Goal: Task Accomplishment & Management: Manage account settings

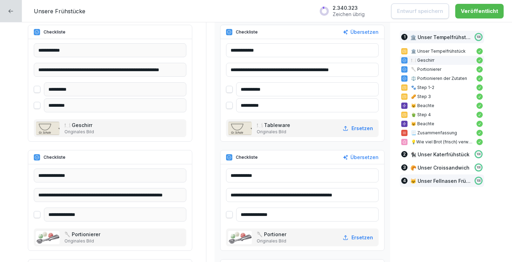
click at [446, 180] on p "🐱 Unser Fellnasen Frühstück" at bounding box center [440, 180] width 61 height 7
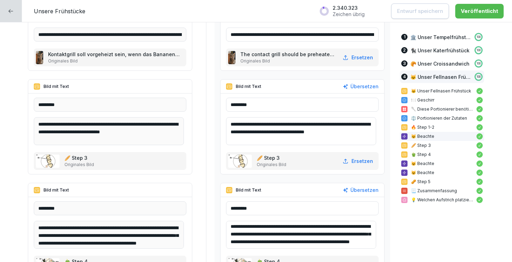
scroll to position [7, 0]
drag, startPoint x: 278, startPoint y: 234, endPoint x: 240, endPoint y: 240, distance: 38.1
click at [240, 240] on textarea "**********" at bounding box center [301, 234] width 150 height 28
click at [440, 104] on div "🥄 Diese Portionierer benötigst Du:" at bounding box center [442, 108] width 84 height 9
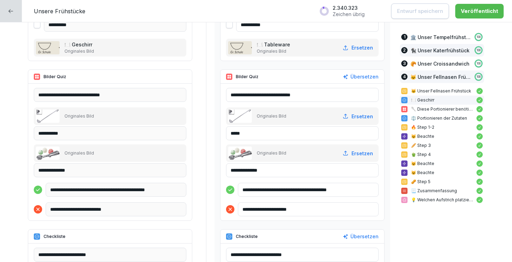
click at [435, 51] on p "🐈‍⬛ Unser Katerfrühstück" at bounding box center [439, 50] width 59 height 7
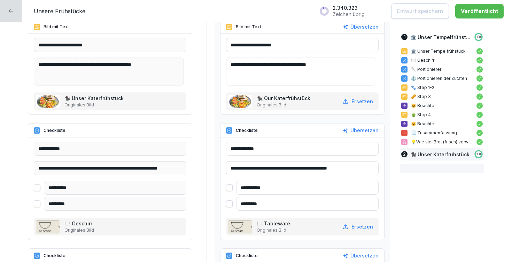
scroll to position [1698, 0]
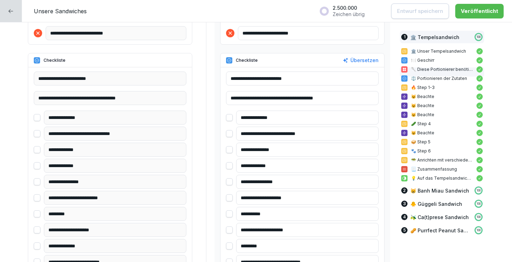
scroll to position [608, 0]
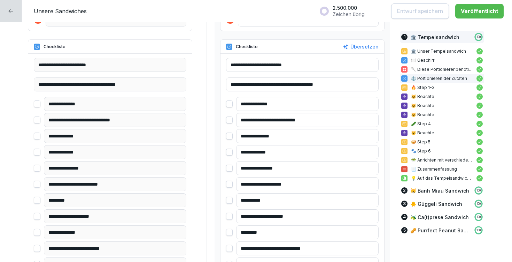
drag, startPoint x: 248, startPoint y: 119, endPoint x: 338, endPoint y: 120, distance: 89.8
click at [338, 120] on input "**********" at bounding box center [307, 120] width 142 height 14
click at [425, 190] on p "😸 Banh Miau Sandwich" at bounding box center [439, 190] width 59 height 7
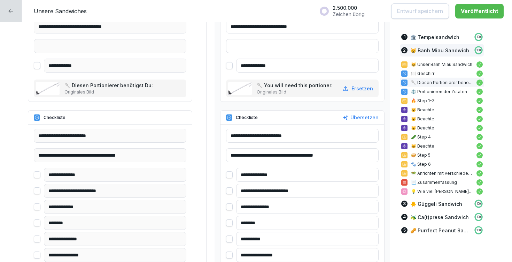
scroll to position [2500, 0]
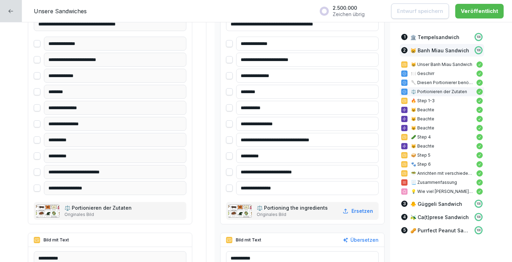
drag, startPoint x: 248, startPoint y: 59, endPoint x: 327, endPoint y: 63, distance: 78.8
click at [327, 63] on input "**********" at bounding box center [307, 60] width 142 height 14
click at [425, 34] on p "🏛️ Tempelsandwich" at bounding box center [434, 36] width 49 height 7
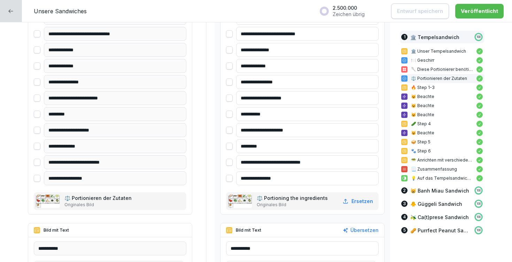
scroll to position [1030, 0]
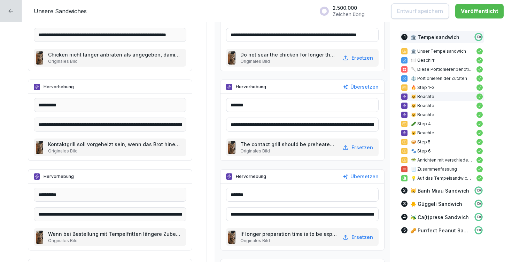
click at [428, 78] on p "⚖️ Portionieren der Zutaten" at bounding box center [442, 78] width 62 height 6
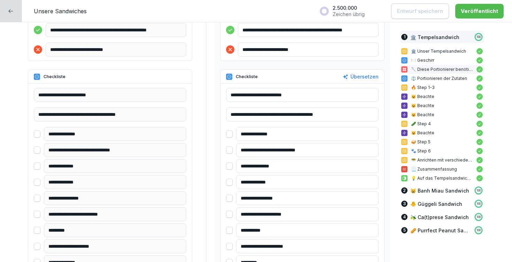
click at [430, 69] on p "🥄 Diese Portionierer benötigst Du:" at bounding box center [442, 69] width 62 height 6
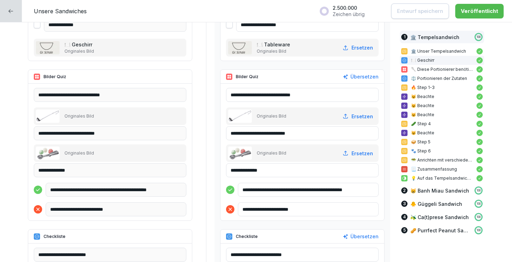
drag, startPoint x: 236, startPoint y: 92, endPoint x: 316, endPoint y: 93, distance: 80.1
click at [316, 93] on input "**********" at bounding box center [302, 95] width 153 height 14
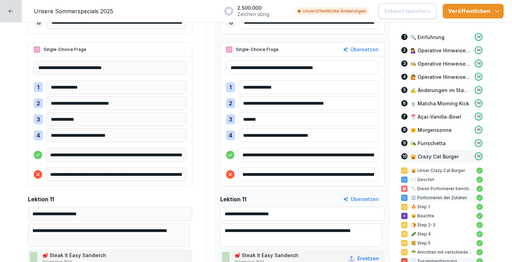
scroll to position [12245, 0]
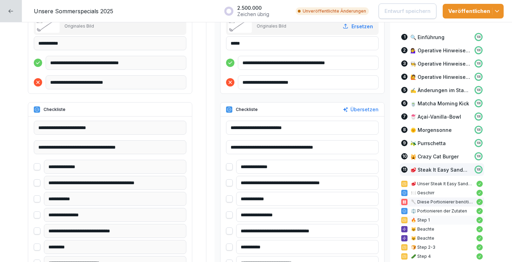
click at [426, 220] on p "🔥 Step 1" at bounding box center [442, 220] width 62 height 6
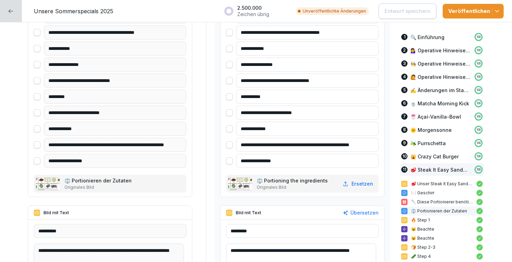
drag, startPoint x: 238, startPoint y: 31, endPoint x: 347, endPoint y: 30, distance: 108.6
click at [347, 30] on input "**********" at bounding box center [307, 32] width 142 height 14
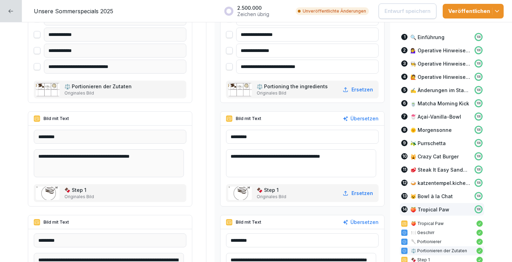
scroll to position [15781, 0]
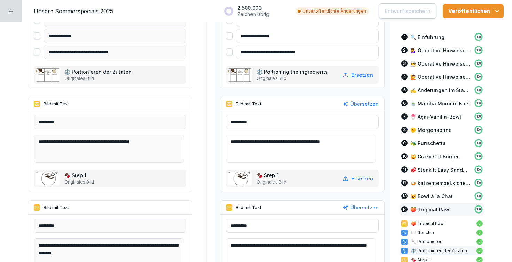
click at [234, 138] on textarea "**********" at bounding box center [301, 148] width 150 height 28
drag, startPoint x: 233, startPoint y: 139, endPoint x: 353, endPoint y: 143, distance: 120.5
click at [353, 143] on textarea "**********" at bounding box center [301, 148] width 150 height 28
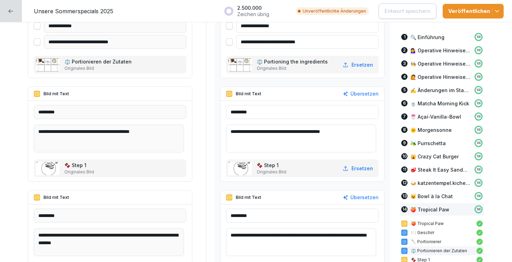
scroll to position [15820, 0]
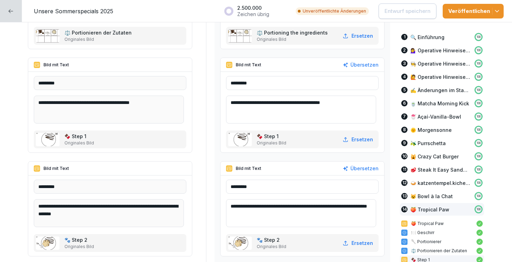
drag, startPoint x: 234, startPoint y: 204, endPoint x: 305, endPoint y: 219, distance: 72.6
click at [305, 219] on textarea "**********" at bounding box center [301, 213] width 150 height 28
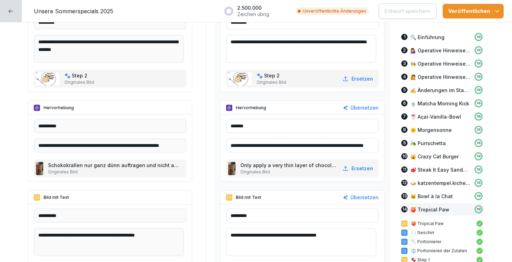
scroll to position [15996, 0]
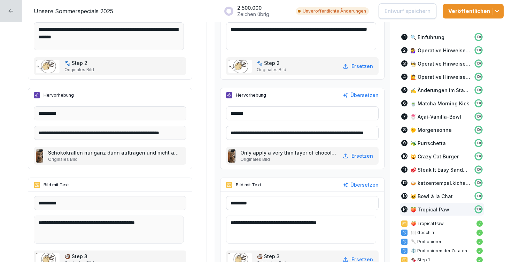
drag, startPoint x: 234, startPoint y: 221, endPoint x: 364, endPoint y: 229, distance: 130.1
click at [364, 229] on textarea "**********" at bounding box center [301, 229] width 150 height 28
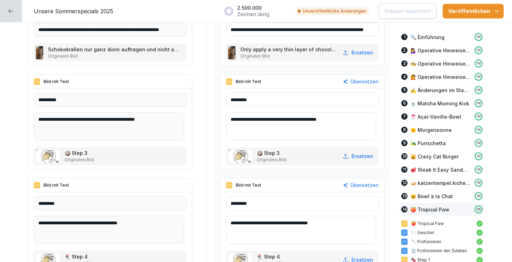
scroll to position [16101, 0]
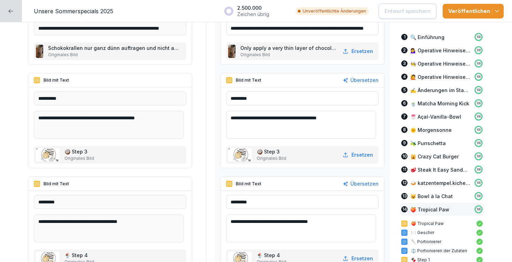
drag, startPoint x: 234, startPoint y: 220, endPoint x: 358, endPoint y: 228, distance: 124.9
click at [358, 228] on textarea "**********" at bounding box center [301, 228] width 150 height 28
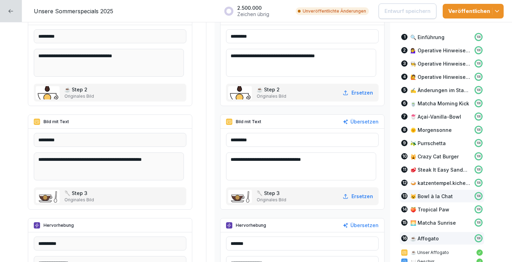
scroll to position [19013, 0]
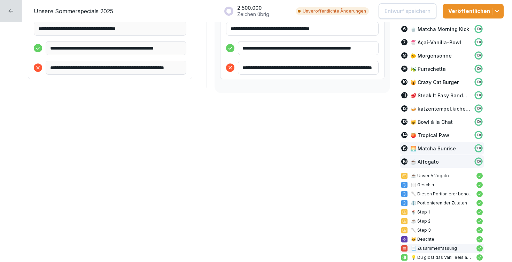
click at [434, 145] on p "🌅 Matcha Sunrise" at bounding box center [433, 148] width 46 height 7
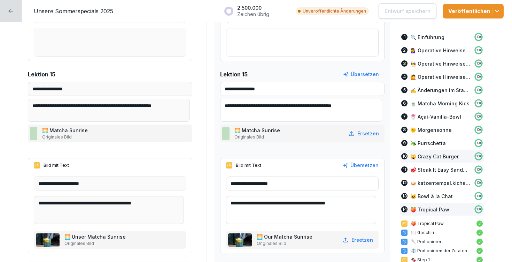
scroll to position [16728, 0]
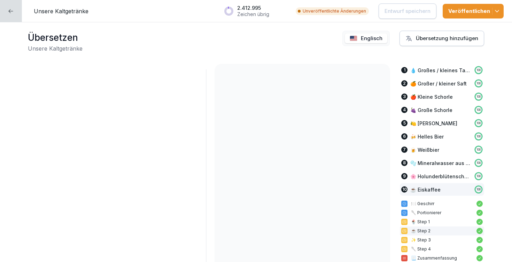
scroll to position [4054, 0]
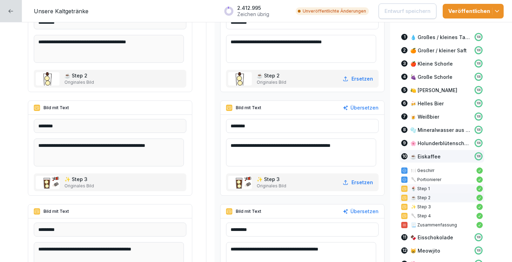
click at [414, 181] on p "🥄 Portionierer" at bounding box center [442, 179] width 62 height 6
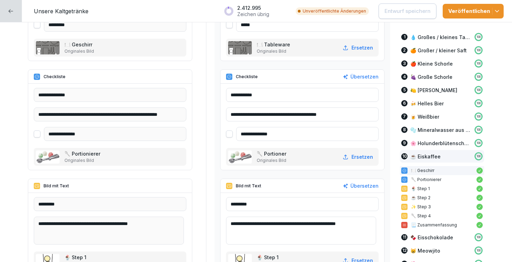
click at [415, 169] on p "🍽️ Geschirr" at bounding box center [442, 170] width 62 height 6
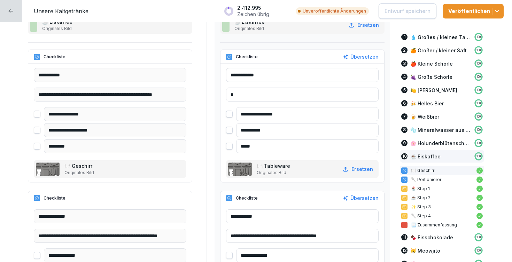
scroll to position [3676, 0]
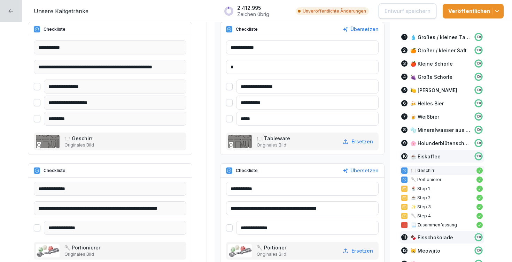
click at [433, 236] on p "🍫 Eisschokolade" at bounding box center [431, 236] width 43 height 7
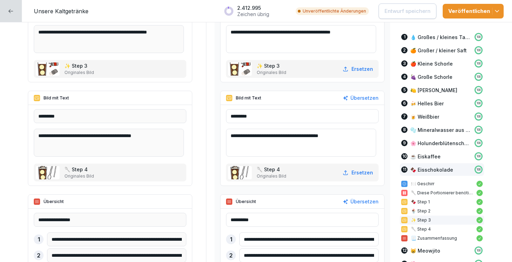
scroll to position [5028, 0]
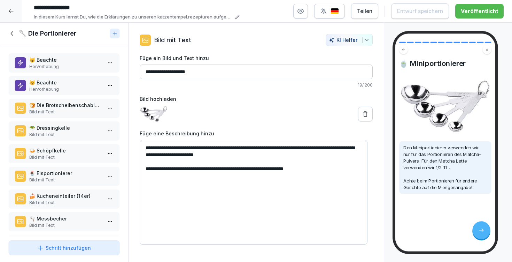
scroll to position [98, 0]
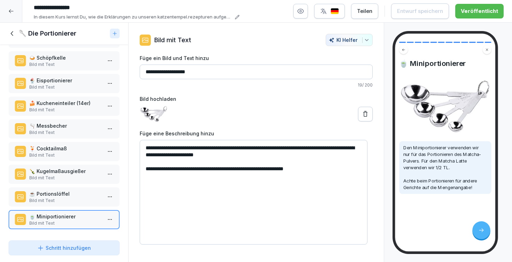
click at [75, 203] on p "Bild mit Text" at bounding box center [65, 200] width 72 height 6
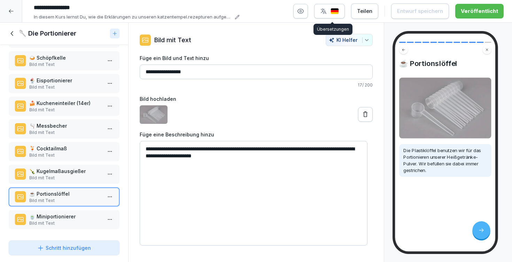
click at [327, 9] on icon "button" at bounding box center [323, 11] width 7 height 7
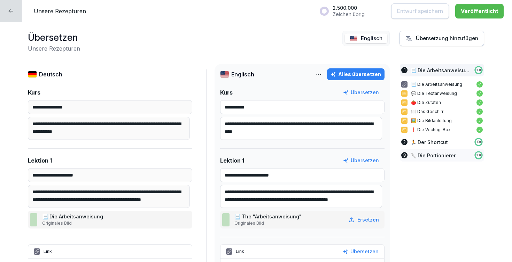
click at [433, 151] on div "3 🥄 Die Portionierer 100" at bounding box center [442, 155] width 84 height 13
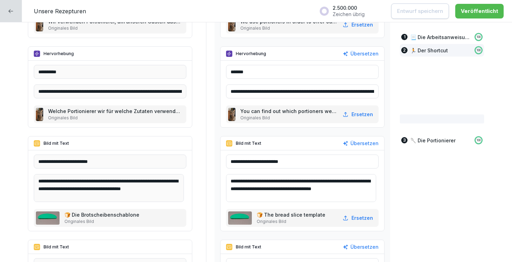
scroll to position [24, 0]
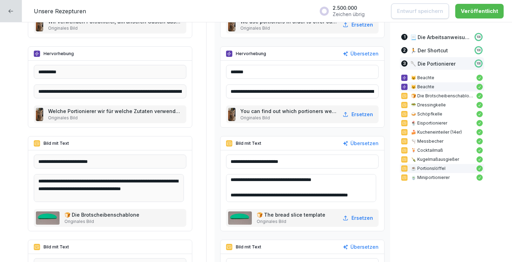
click at [447, 166] on p "☕️ Portionslöffel" at bounding box center [442, 168] width 62 height 6
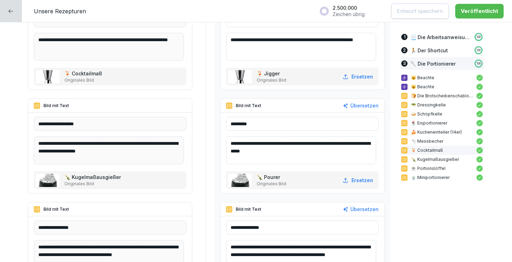
scroll to position [2651, 0]
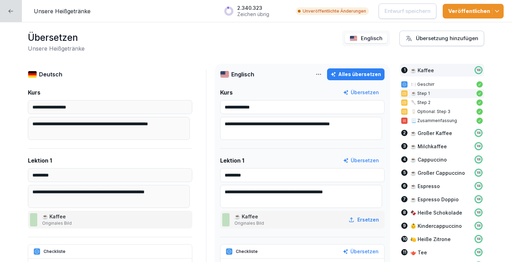
click at [19, 10] on div at bounding box center [11, 11] width 22 height 22
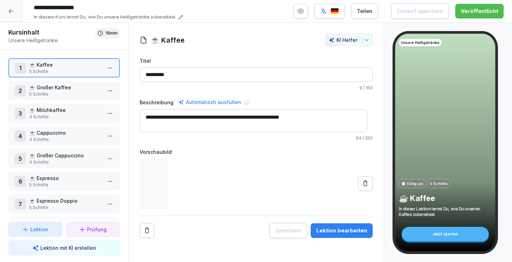
click at [10, 7] on div at bounding box center [11, 11] width 22 height 22
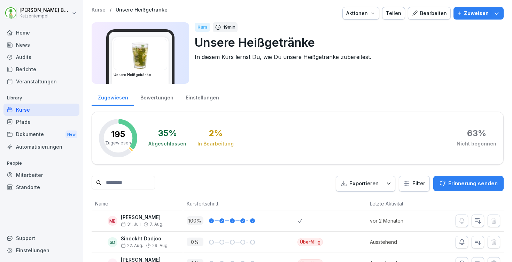
click at [104, 9] on p "Kurse" at bounding box center [99, 10] width 14 height 6
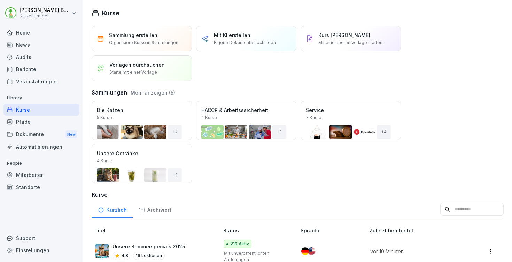
click at [0, 0] on div "Öffnen" at bounding box center [0, 0] width 0 height 0
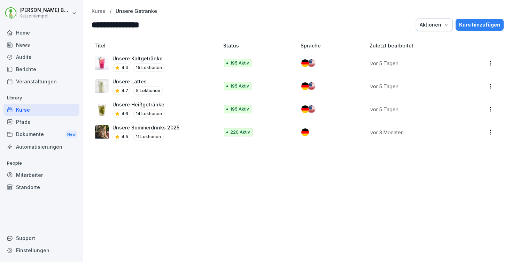
click at [197, 94] on div "Unsere Lattes 4.7 5 Lektionen" at bounding box center [153, 86] width 117 height 17
